Goal: Navigation & Orientation: Understand site structure

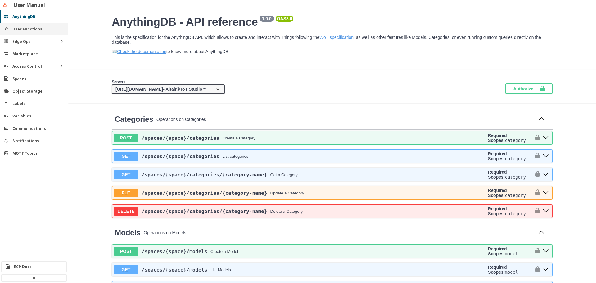
click at [0, 0] on slot "User Functions" at bounding box center [0, 0] width 0 height 0
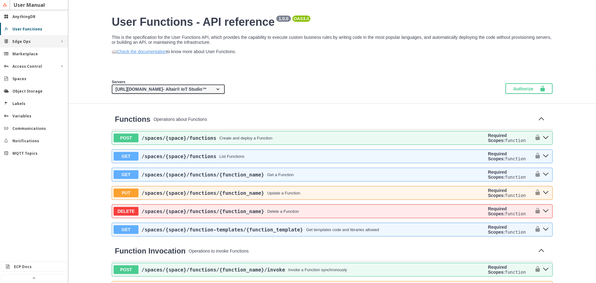
click at [33, 43] on div "Edge Ops" at bounding box center [33, 41] width 43 height 5
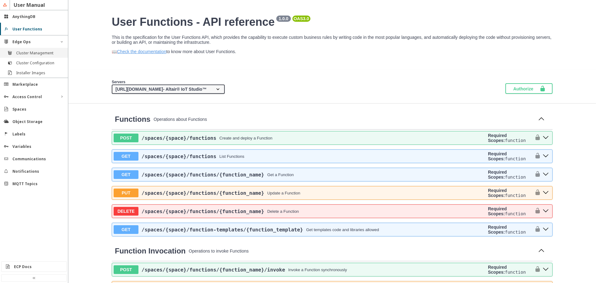
click at [0, 0] on slot "Cluster Management" at bounding box center [0, 0] width 0 height 0
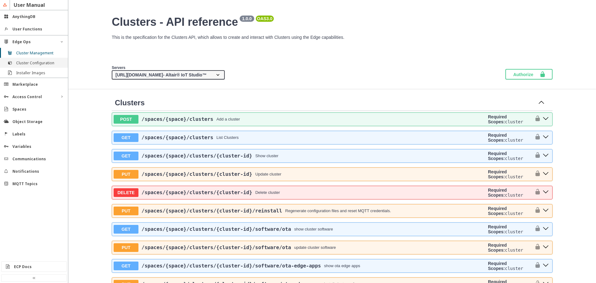
click at [0, 0] on slot "Cluster Configuration" at bounding box center [0, 0] width 0 height 0
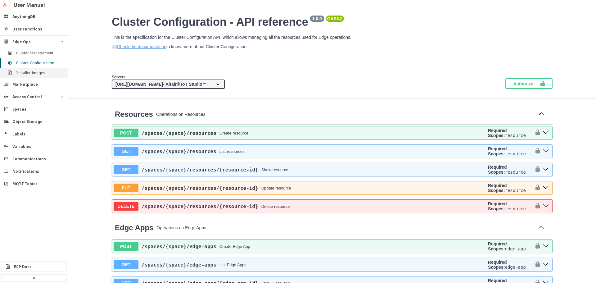
click at [0, 0] on slot "Installer Images" at bounding box center [0, 0] width 0 height 0
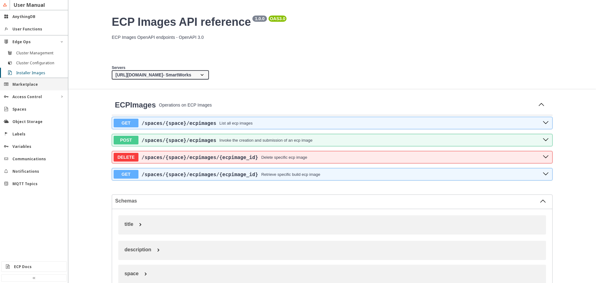
click at [0, 0] on slot "Marketplace" at bounding box center [0, 0] width 0 height 0
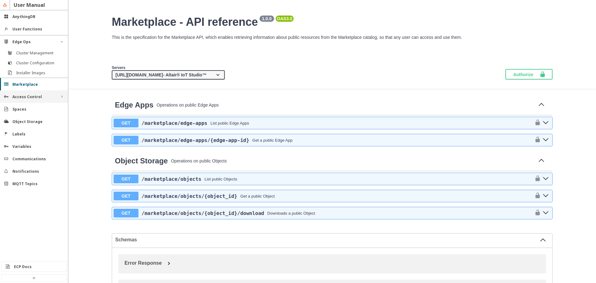
click at [0, 0] on slot "Access Control" at bounding box center [0, 0] width 0 height 0
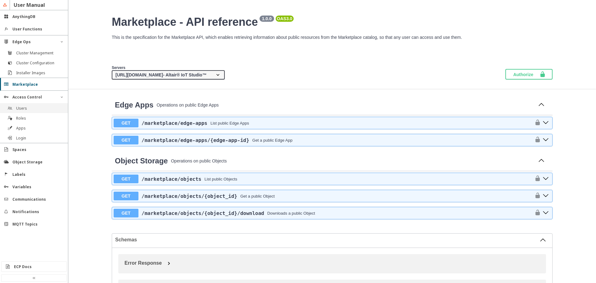
click at [30, 108] on div "Users" at bounding box center [36, 107] width 41 height 5
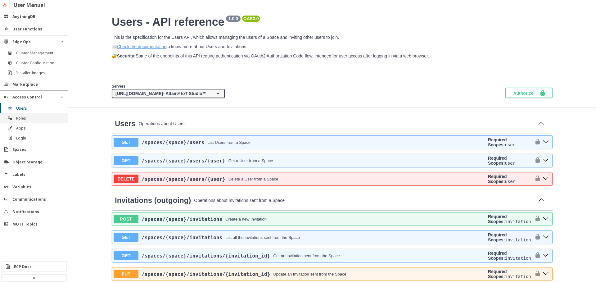
click at [26, 118] on div "Roles" at bounding box center [36, 117] width 41 height 5
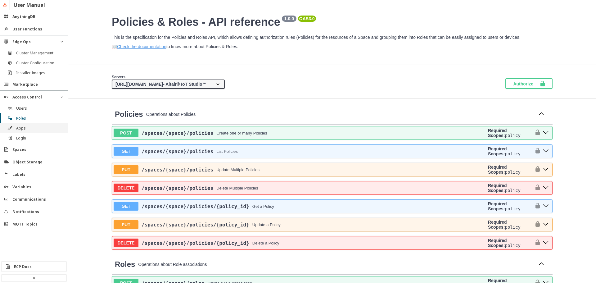
click at [0, 0] on slot "Apps" at bounding box center [0, 0] width 0 height 0
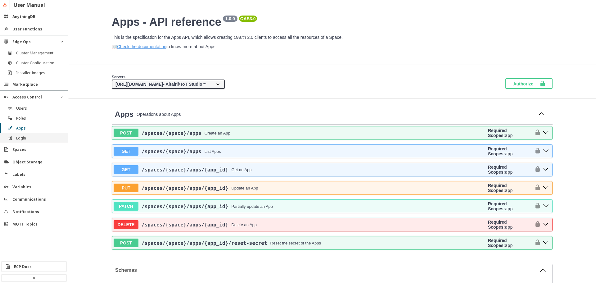
click at [0, 0] on slot "Login" at bounding box center [0, 0] width 0 height 0
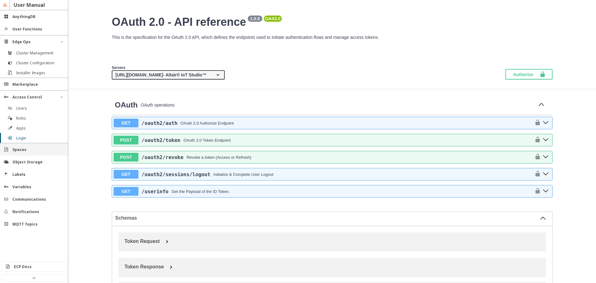
click at [33, 148] on div "Spaces" at bounding box center [36, 149] width 48 height 5
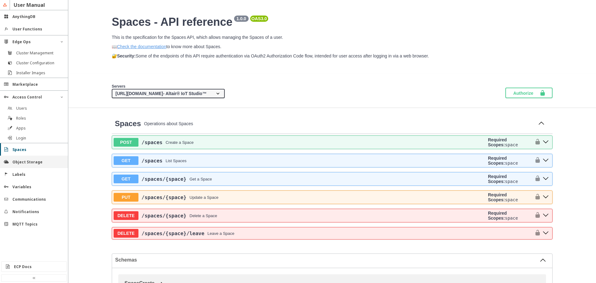
click at [0, 0] on slot "Object Storage" at bounding box center [0, 0] width 0 height 0
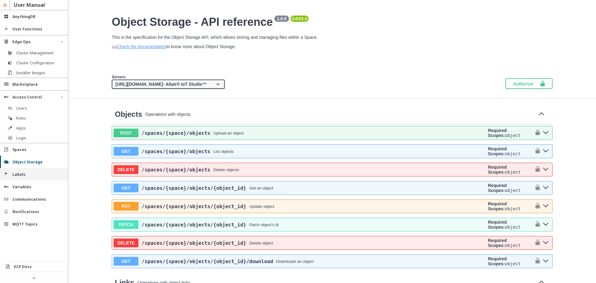
click at [27, 177] on div "Labels" at bounding box center [36, 174] width 48 height 5
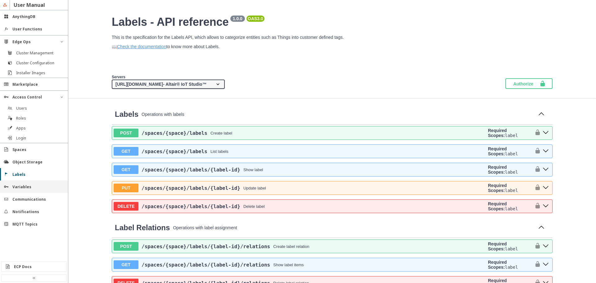
click at [26, 190] on div "Variables" at bounding box center [34, 186] width 68 height 12
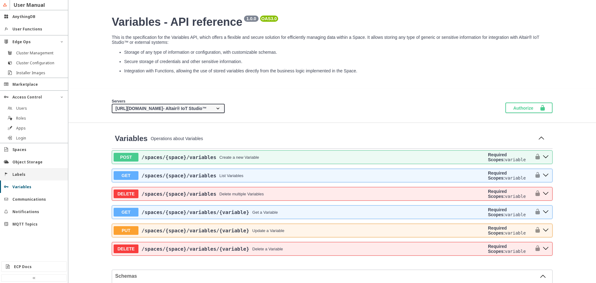
click at [26, 177] on div "Labels" at bounding box center [36, 174] width 48 height 5
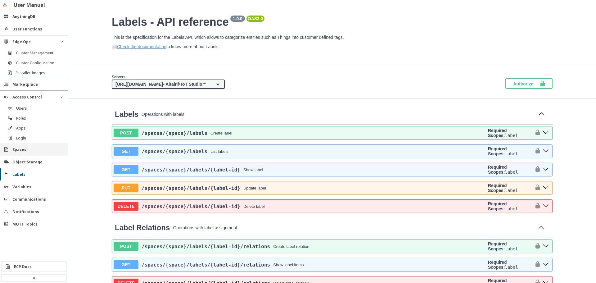
click at [31, 147] on div "Spaces" at bounding box center [36, 149] width 48 height 5
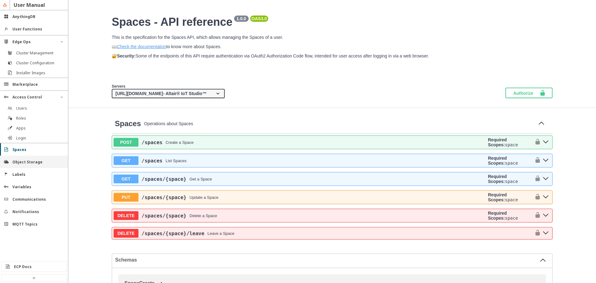
click at [0, 0] on slot "Object Storage" at bounding box center [0, 0] width 0 height 0
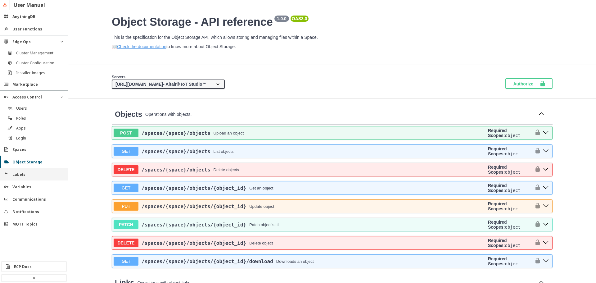
click at [28, 175] on div "Labels" at bounding box center [36, 174] width 48 height 5
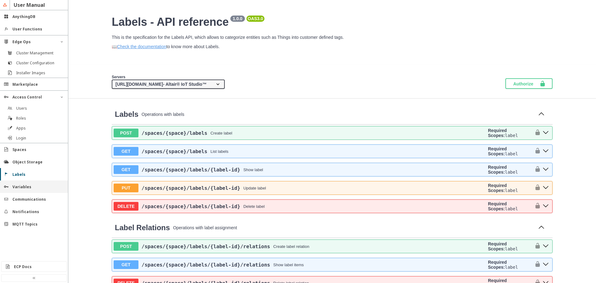
click at [0, 0] on slot "Variables" at bounding box center [0, 0] width 0 height 0
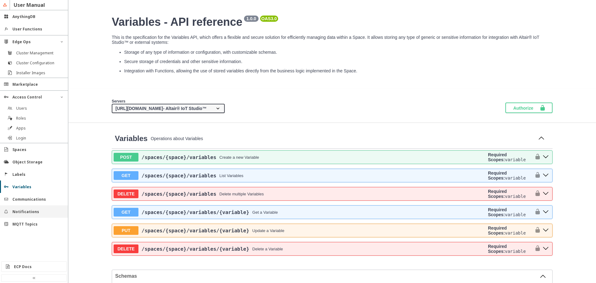
drag, startPoint x: 31, startPoint y: 195, endPoint x: 30, endPoint y: 206, distance: 10.6
click at [31, 195] on div "Communications" at bounding box center [34, 199] width 68 height 12
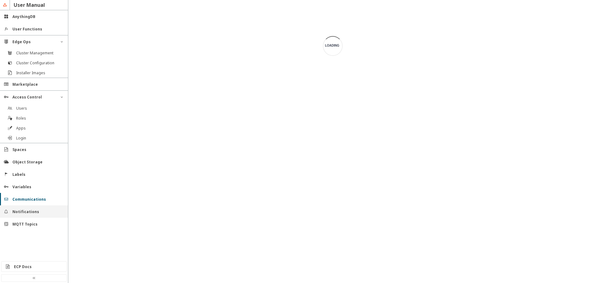
click at [0, 0] on slot "Notifications" at bounding box center [0, 0] width 0 height 0
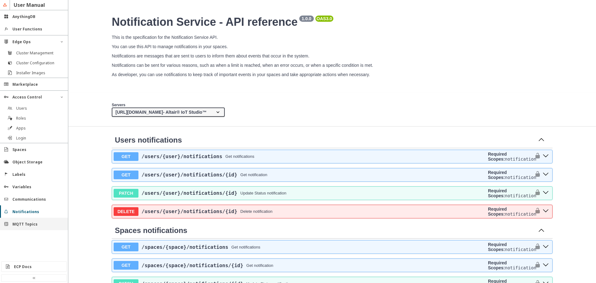
click at [0, 0] on slot "MQTT Topics" at bounding box center [0, 0] width 0 height 0
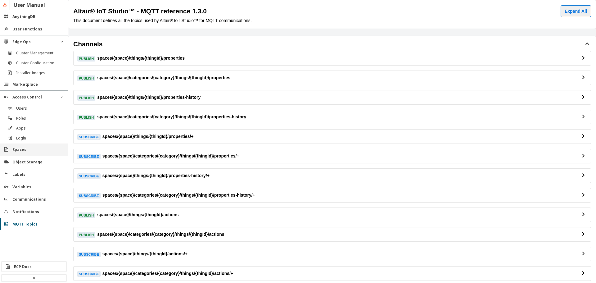
click at [34, 150] on div "Spaces" at bounding box center [36, 149] width 48 height 5
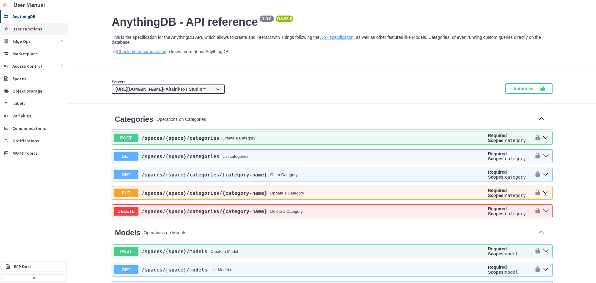
click at [28, 32] on div "User Functions" at bounding box center [34, 29] width 68 height 12
click at [0, 0] on slot "User Functions" at bounding box center [0, 0] width 0 height 0
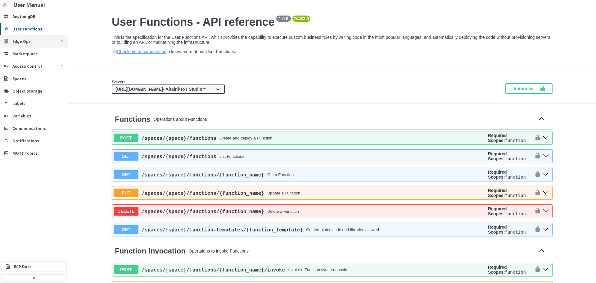
click at [0, 0] on slot "Edge Ops" at bounding box center [0, 0] width 0 height 0
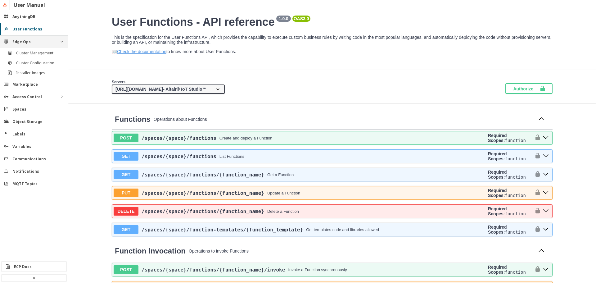
click at [18, 59] on div "Cluster Configuration" at bounding box center [34, 63] width 68 height 10
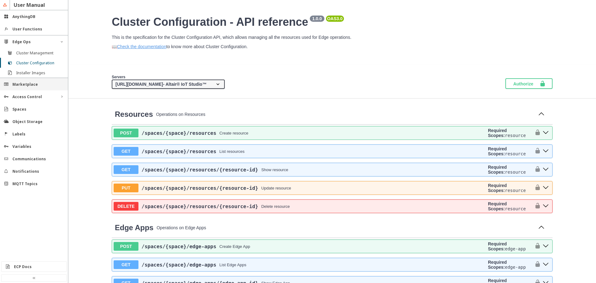
click at [17, 80] on div "Marketplace" at bounding box center [34, 84] width 68 height 12
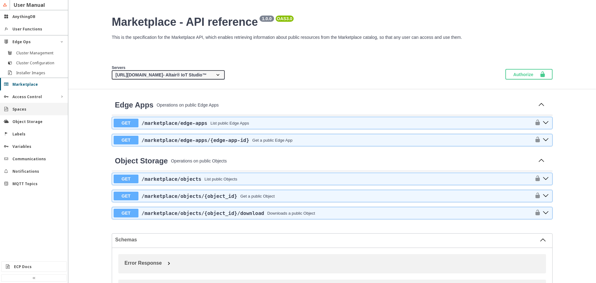
click at [15, 114] on div "Spaces" at bounding box center [34, 109] width 68 height 12
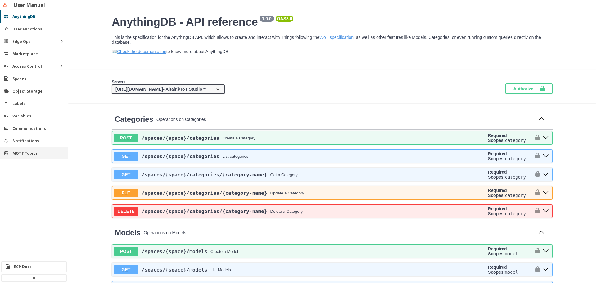
click at [0, 0] on slot "MQTT Topics" at bounding box center [0, 0] width 0 height 0
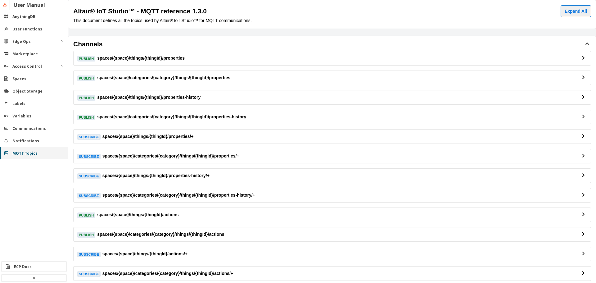
click at [0, 0] on slot "MQTT Topics" at bounding box center [0, 0] width 0 height 0
click at [18, 261] on div "User Manual" at bounding box center [34, 141] width 68 height 283
click at [18, 262] on div "ECP Docs" at bounding box center [34, 266] width 65 height 10
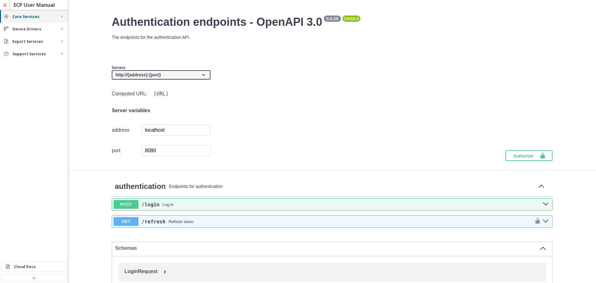
click at [34, 20] on div "Core Services" at bounding box center [34, 16] width 68 height 12
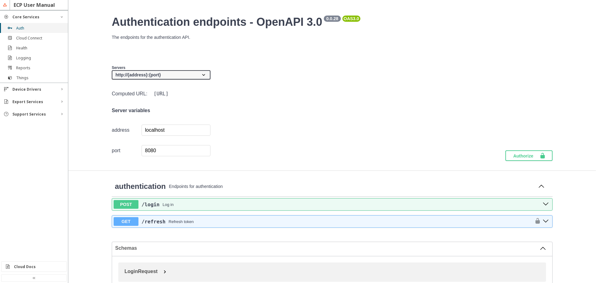
click at [31, 31] on div "Auth" at bounding box center [34, 28] width 68 height 10
click at [28, 45] on div "Health" at bounding box center [34, 48] width 68 height 10
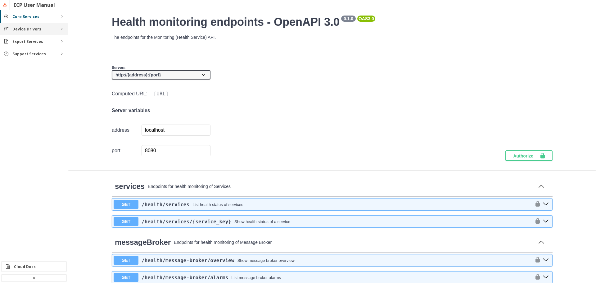
click at [23, 33] on div "Device Drivers" at bounding box center [34, 29] width 68 height 12
click at [0, 0] on slot "LoRaWAN" at bounding box center [0, 0] width 0 height 0
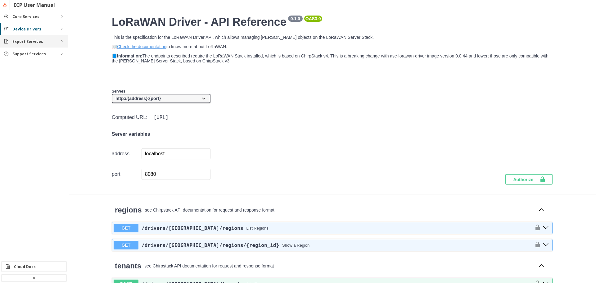
click at [48, 44] on div "Export Services" at bounding box center [33, 41] width 43 height 5
click at [46, 54] on div "MQTT" at bounding box center [36, 52] width 41 height 5
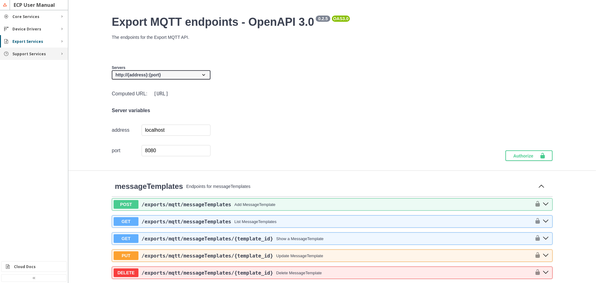
click at [0, 0] on slot "Support Services" at bounding box center [0, 0] width 0 height 0
click at [38, 65] on div "Functions" at bounding box center [36, 65] width 41 height 5
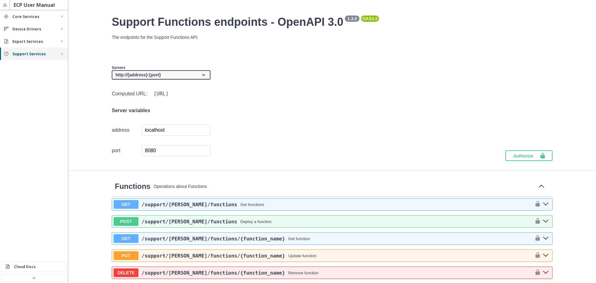
click at [39, 51] on div "Support Services" at bounding box center [34, 53] width 68 height 12
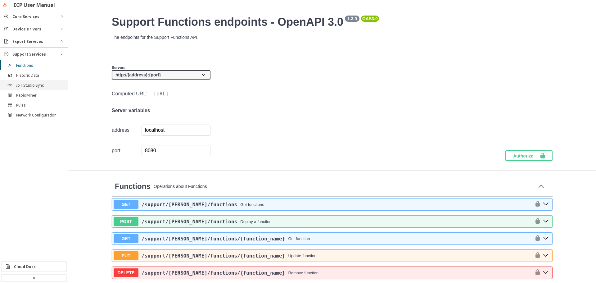
click at [33, 90] on div "IoT Studio Sync" at bounding box center [34, 85] width 68 height 10
